Goal: Task Accomplishment & Management: Manage account settings

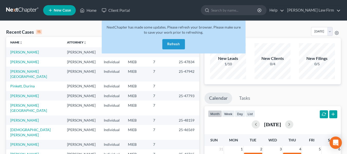
click at [175, 43] on button "Refresh" at bounding box center [173, 44] width 23 height 10
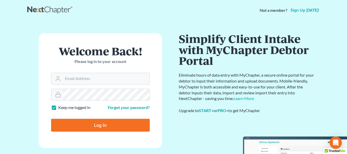
type input "[EMAIL_ADDRESS][DOMAIN_NAME]"
click at [105, 127] on input "Log In" at bounding box center [100, 125] width 99 height 13
type input "Thinking..."
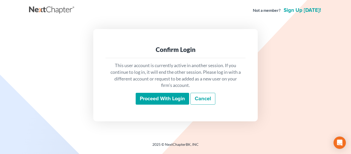
click at [169, 101] on input "Proceed with login" at bounding box center [162, 99] width 53 height 12
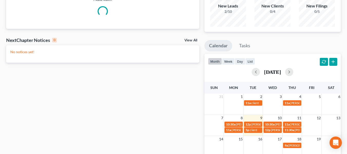
scroll to position [53, 0]
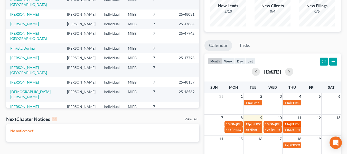
click at [291, 123] on span "Durina Pinkett - signing" at bounding box center [308, 124] width 36 height 4
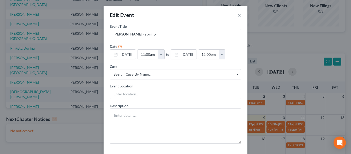
click at [238, 14] on button "×" at bounding box center [240, 15] width 4 height 6
